Goal: Task Accomplishment & Management: Complete application form

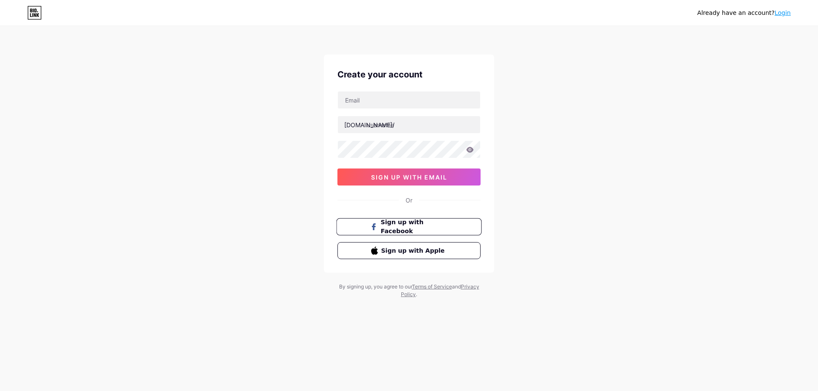
click at [411, 225] on span "Sign up with Facebook" at bounding box center [414, 227] width 67 height 18
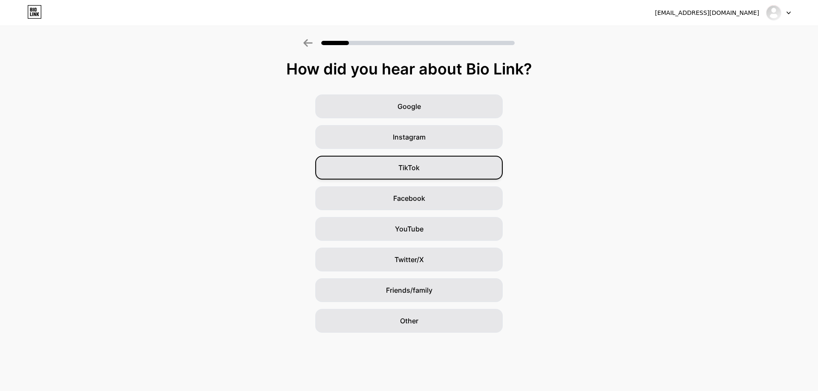
click at [430, 175] on div "TikTok" at bounding box center [408, 168] width 187 height 24
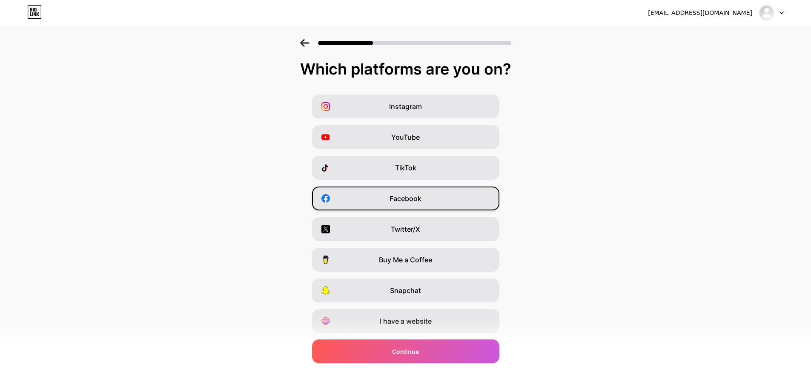
click at [441, 197] on div "Facebook" at bounding box center [405, 198] width 187 height 24
click at [446, 168] on div "TikTok" at bounding box center [405, 168] width 187 height 24
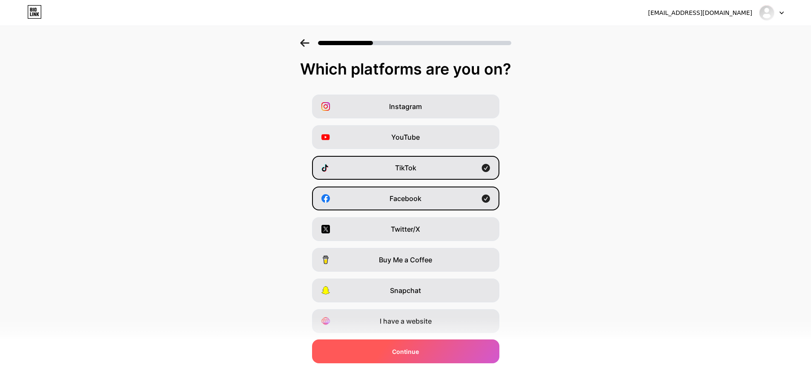
click at [454, 353] on div "Continue" at bounding box center [405, 351] width 187 height 24
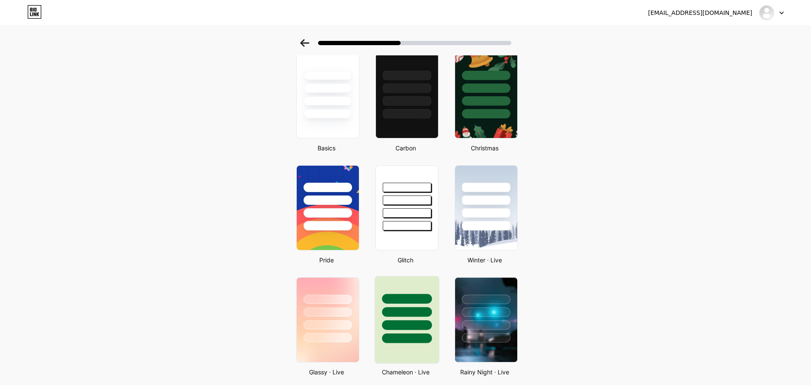
scroll to position [128, 0]
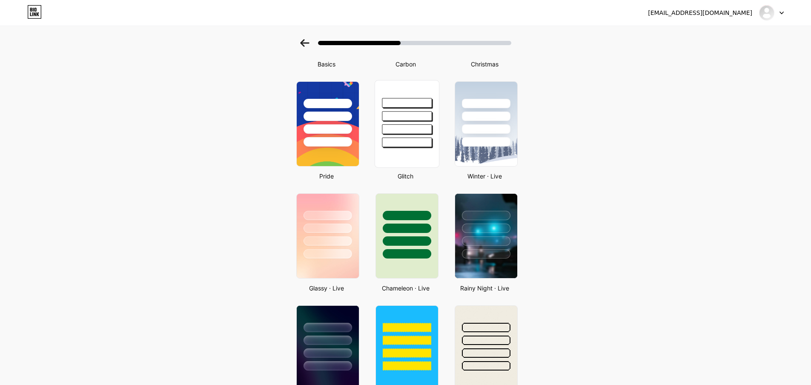
click at [418, 129] on div at bounding box center [407, 129] width 50 height 10
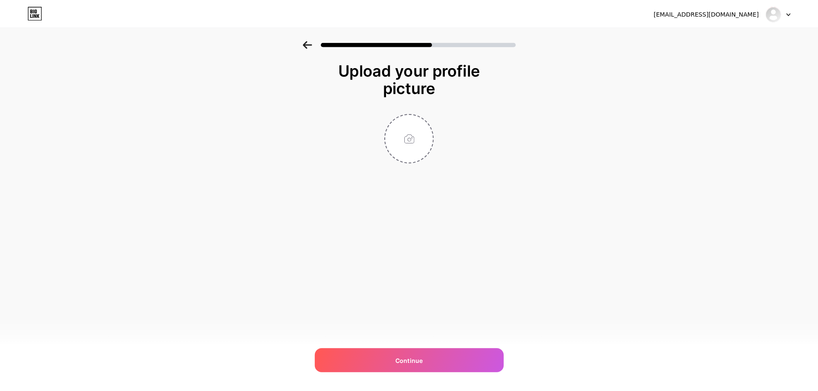
scroll to position [0, 0]
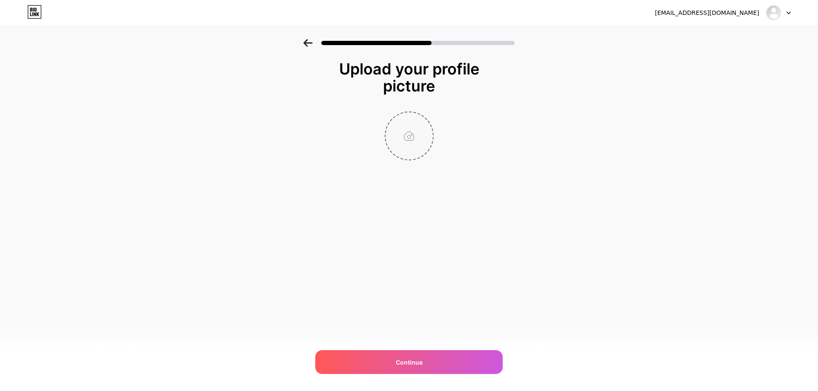
click at [403, 143] on input "file" at bounding box center [408, 135] width 47 height 47
type input "C:\fakepath\296314929_575964033964435_4574560645858389174_n.jpg"
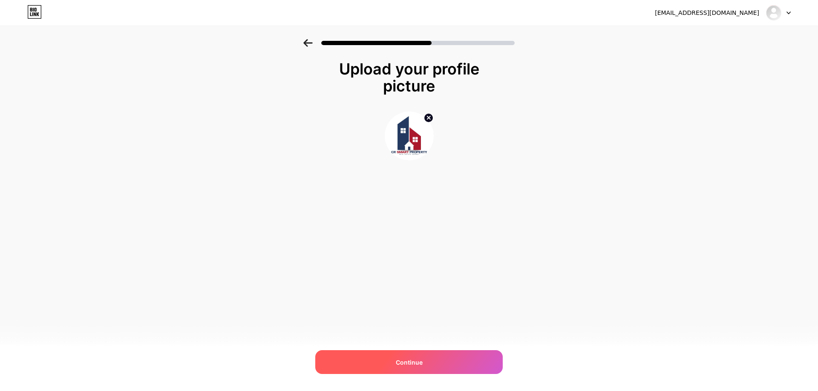
click at [426, 359] on div "Continue" at bounding box center [408, 362] width 187 height 24
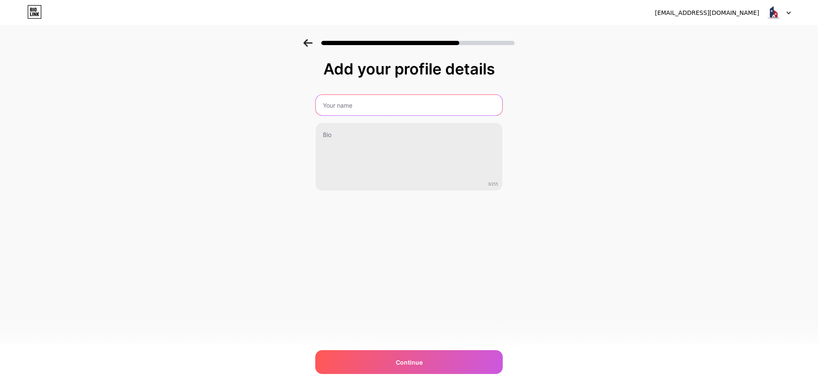
click at [429, 108] on input "text" at bounding box center [409, 105] width 186 height 20
type input "CR Smart Property"
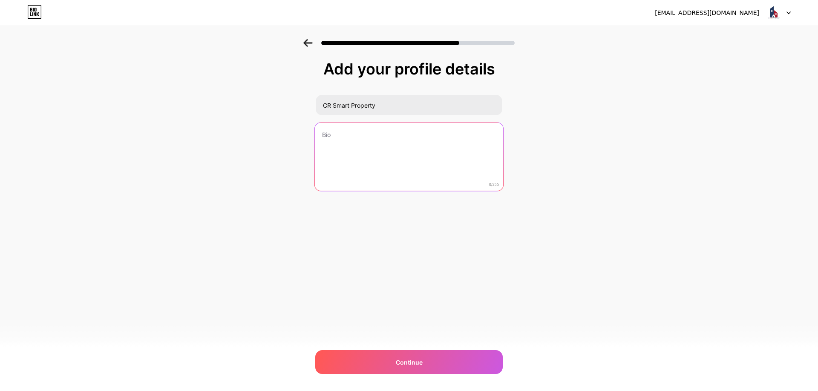
click at [380, 151] on textarea at bounding box center [409, 157] width 188 height 69
paste textarea "ต้องการหาที่ดิน บ้าน หรือทรัพย์ 📲0927975501 📲0804944830 ☎️ 052021419,052021884 …"
drag, startPoint x: 369, startPoint y: 153, endPoint x: 327, endPoint y: 156, distance: 41.4
click at [327, 156] on textarea "ต้องการหาที่ดิน บ้าน หรือทรัพย์ 📲0927975501 📲0804944830 ☎️ 052021419,052021884 …" at bounding box center [409, 157] width 188 height 69
click at [409, 161] on textarea "ต้องการหาที่ดิน บ้าน หรือทรัพย์ 📲0927975501 📲0804944830 ☎️ 052021419,052021884 …" at bounding box center [409, 157] width 188 height 69
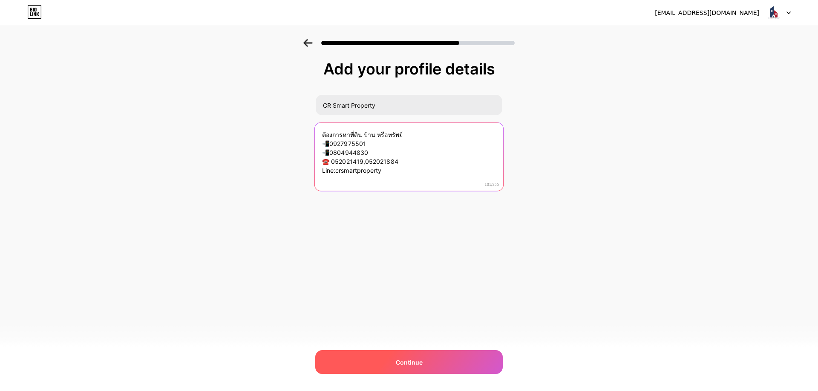
type textarea "ต้องการหาที่ดิน บ้าน หรือทรัพย์ 📲0927975501 📲0804944830 ☎️ 052021419,052021884 …"
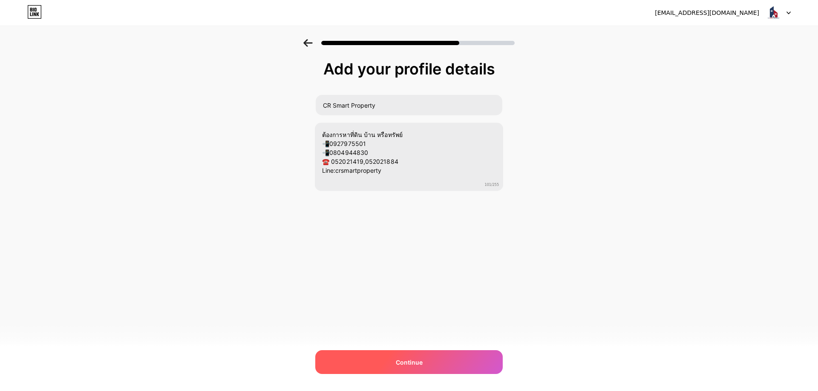
click at [407, 354] on div "Continue" at bounding box center [408, 362] width 187 height 24
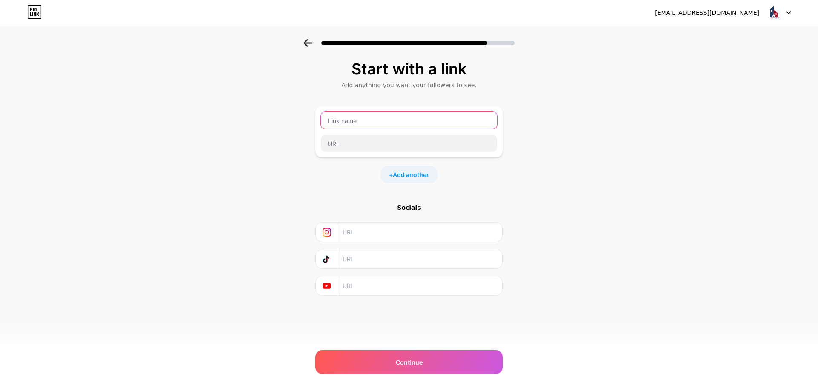
click at [375, 115] on input "text" at bounding box center [409, 120] width 176 height 17
click at [382, 118] on input "text" at bounding box center [409, 120] width 176 height 17
type input "F"
type input "Facebook CR Smart property"
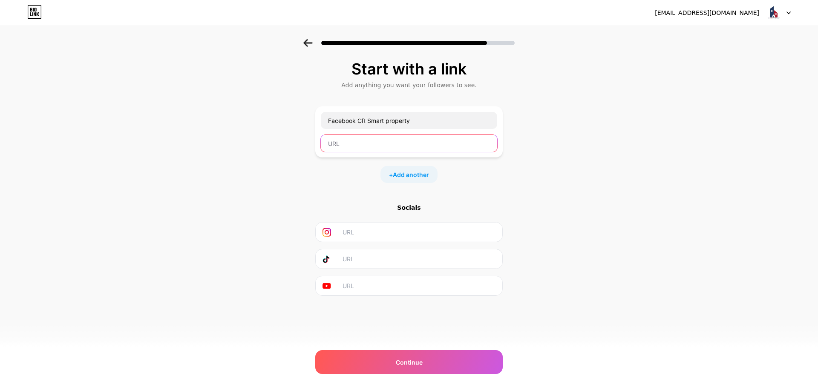
click at [402, 141] on input "text" at bounding box center [409, 143] width 176 height 17
paste input "https://www.facebook.com/crsmartproperty/"
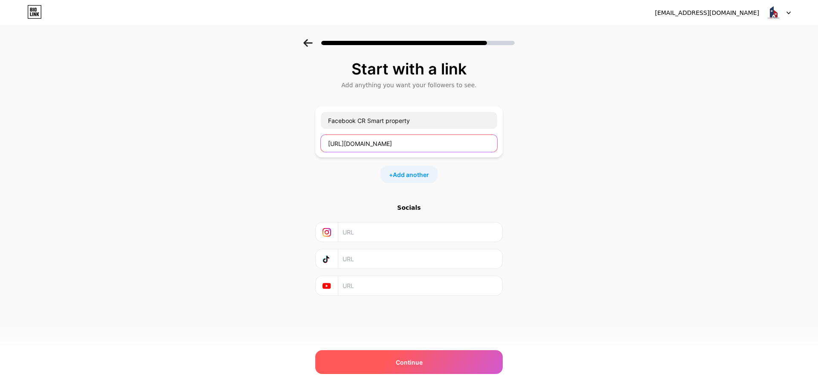
type input "https://www.facebook.com/crsmartproperty/"
click at [424, 362] on div "Continue" at bounding box center [408, 362] width 187 height 24
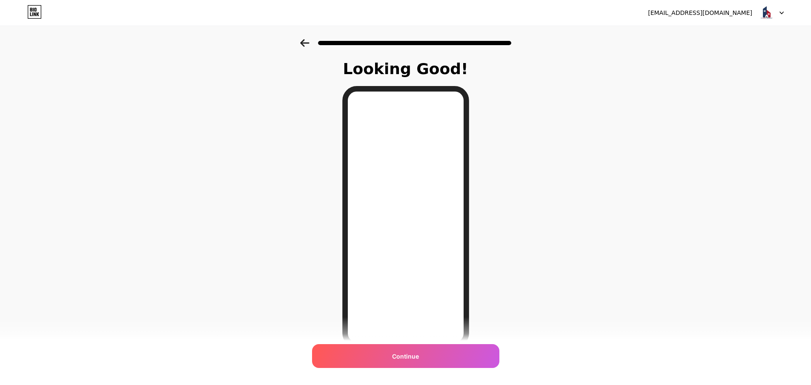
click at [307, 45] on icon at bounding box center [304, 43] width 9 height 8
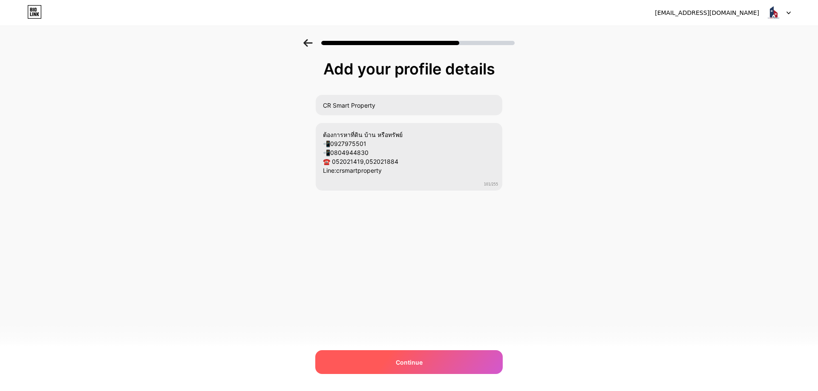
click at [436, 362] on div "Continue" at bounding box center [408, 362] width 187 height 24
